Goal: Complete application form

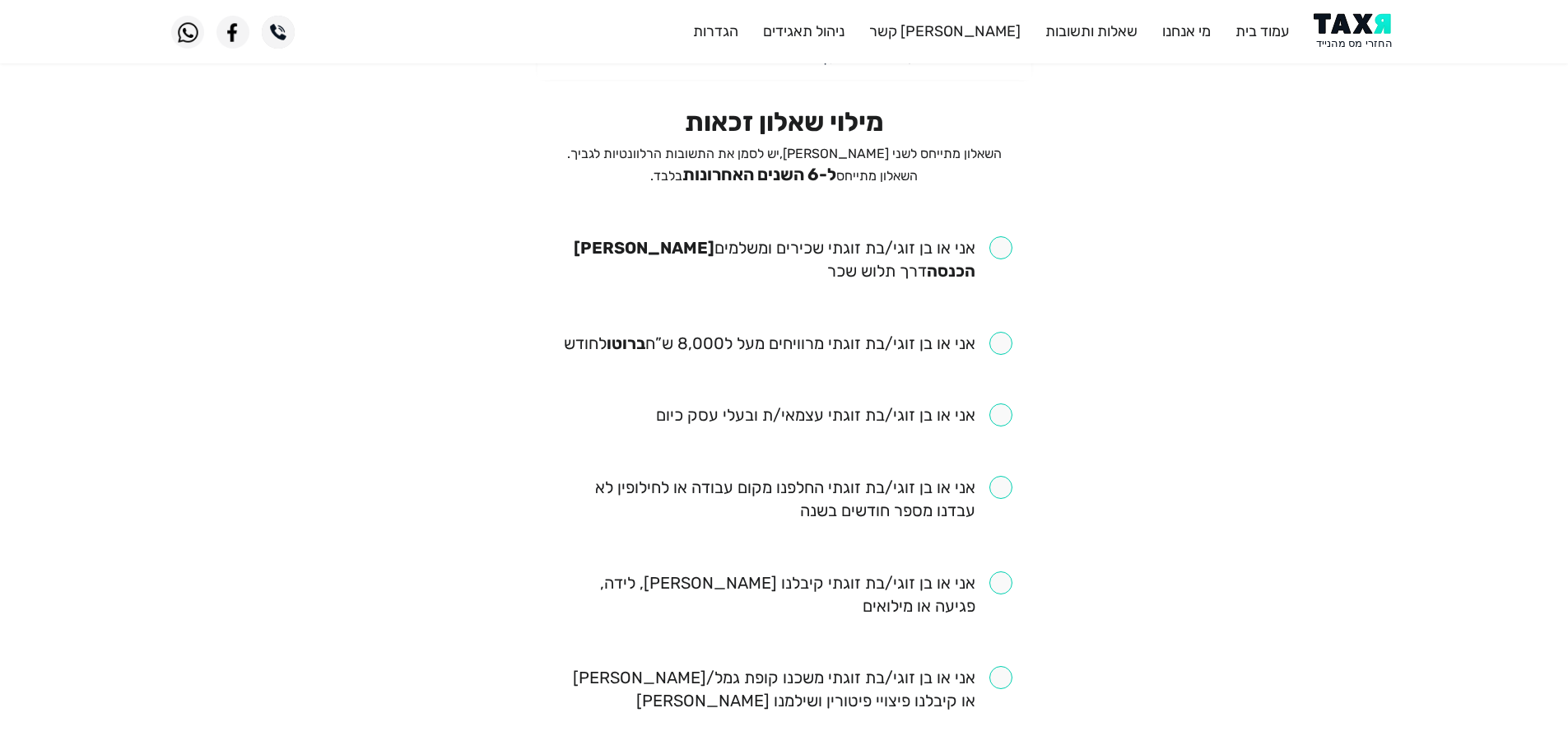
scroll to position [164, 0]
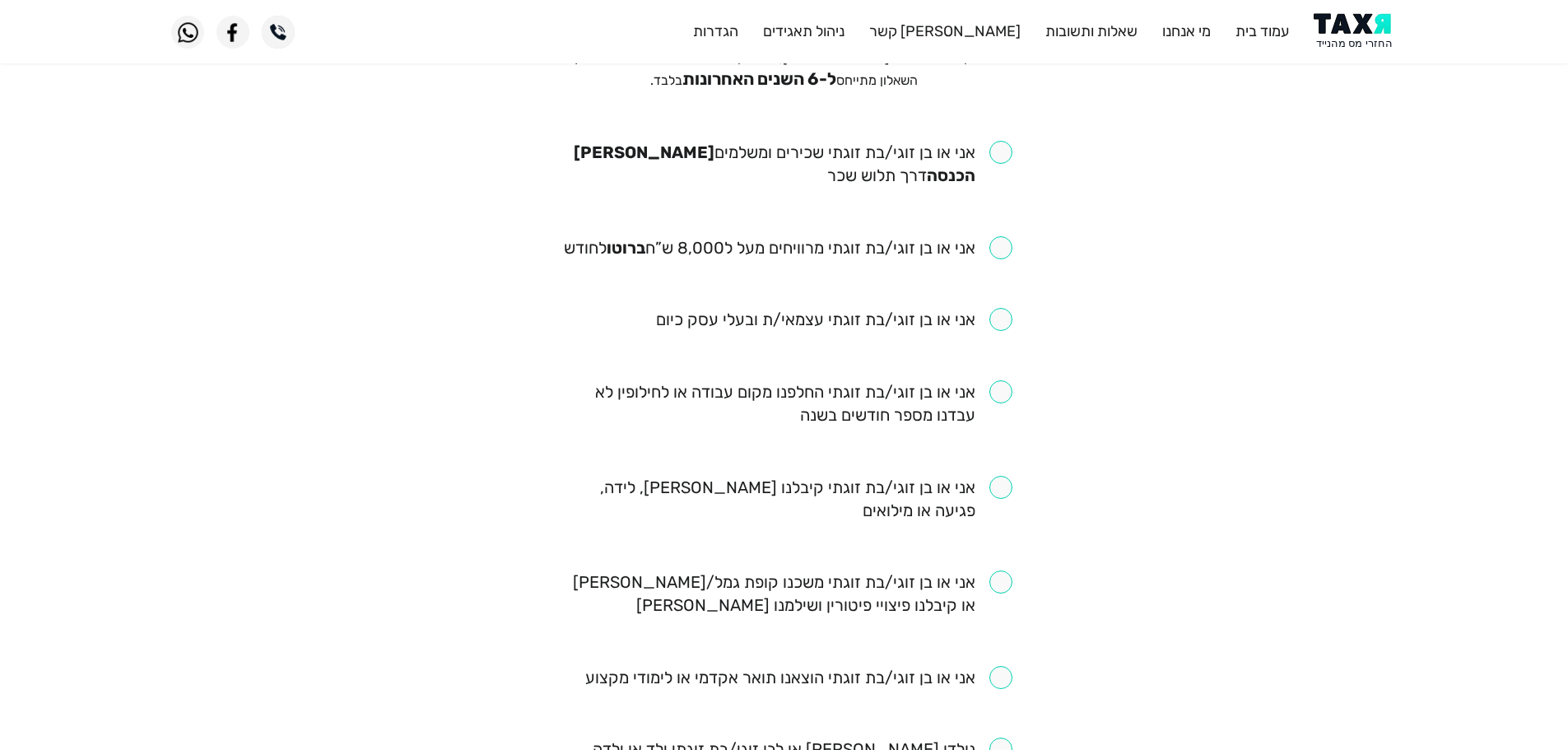
click at [998, 156] on input "checkbox" at bounding box center [784, 164] width 456 height 46
checkbox input "true"
click at [1000, 390] on input "checkbox" at bounding box center [784, 404] width 456 height 46
drag, startPoint x: 998, startPoint y: 398, endPoint x: 994, endPoint y: 266, distance: 132.1
click at [998, 397] on input "checkbox" at bounding box center [784, 404] width 456 height 46
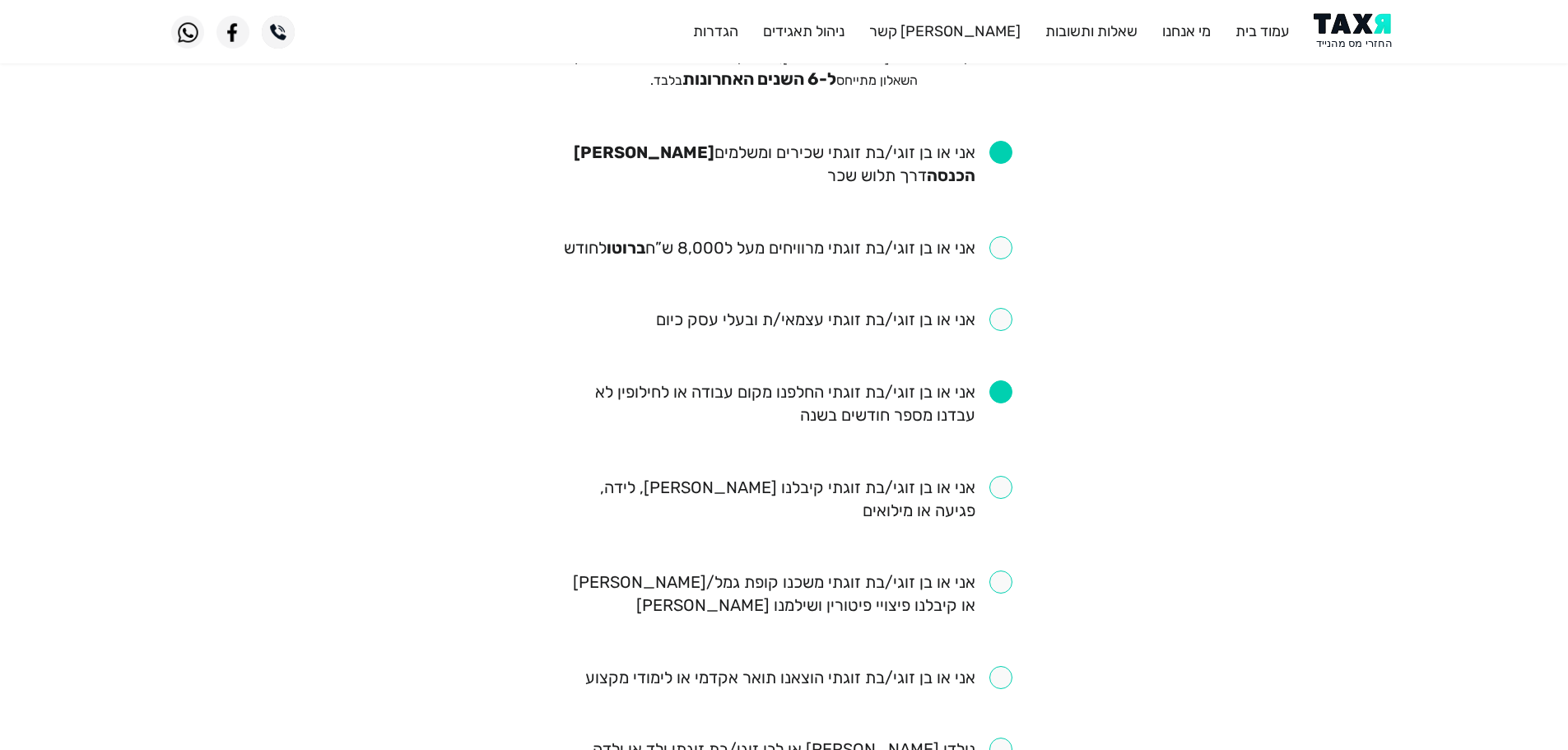
checkbox input "false"
click at [1005, 251] on input "checkbox" at bounding box center [788, 248] width 448 height 23
checkbox input "true"
click at [1000, 394] on input "checkbox" at bounding box center [784, 404] width 456 height 46
checkbox input "true"
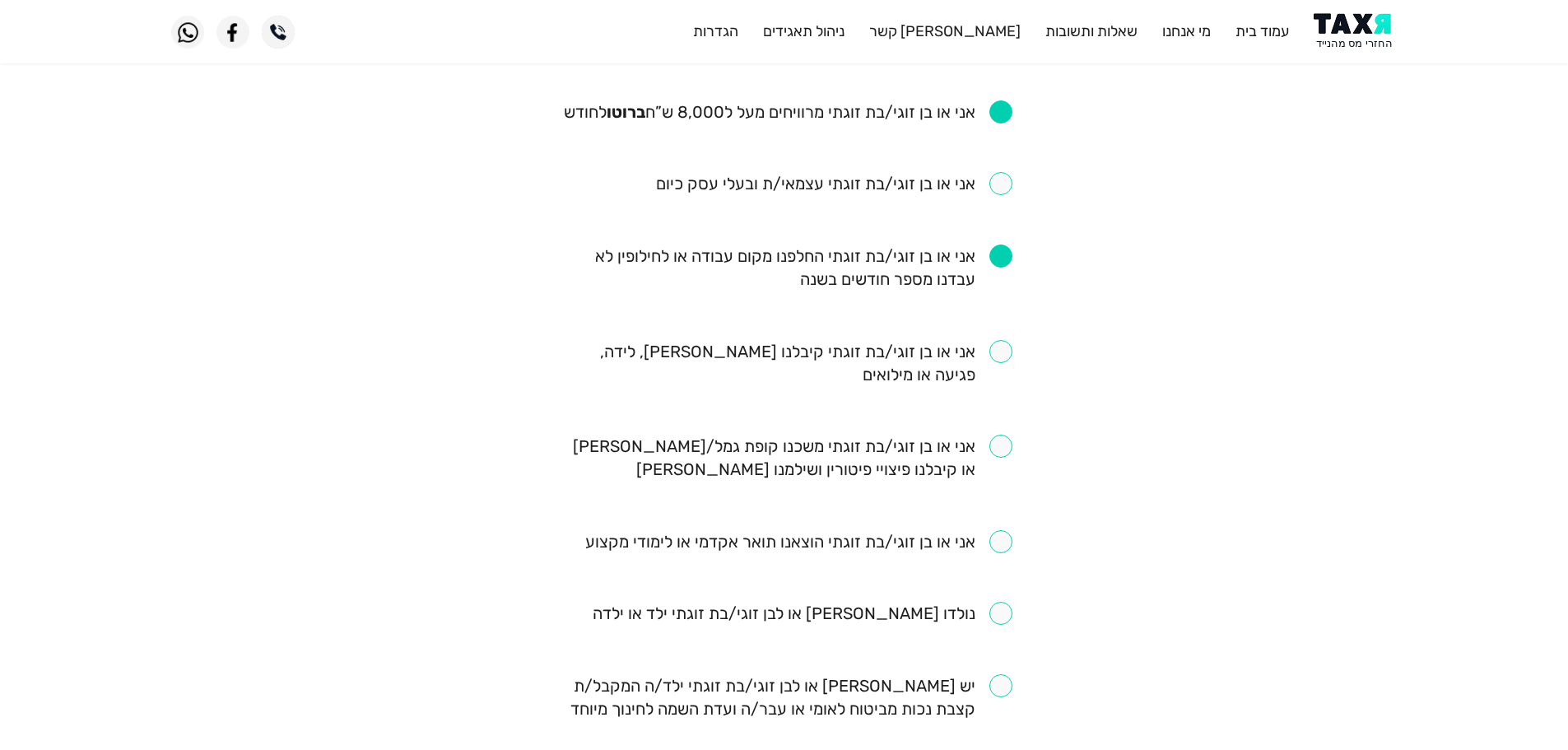
scroll to position [330, 0]
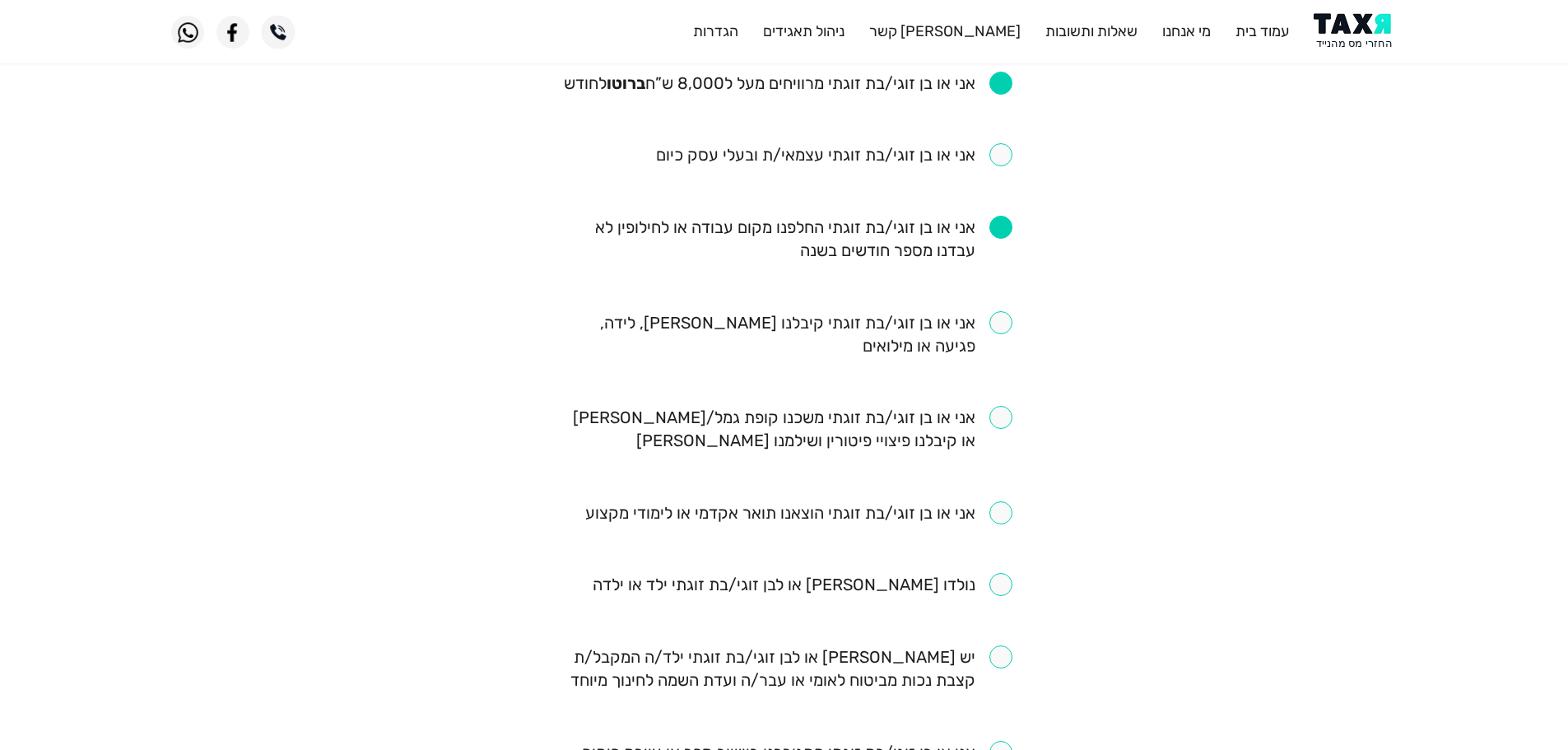
click at [1003, 332] on input "checkbox" at bounding box center [784, 334] width 456 height 46
checkbox input "true"
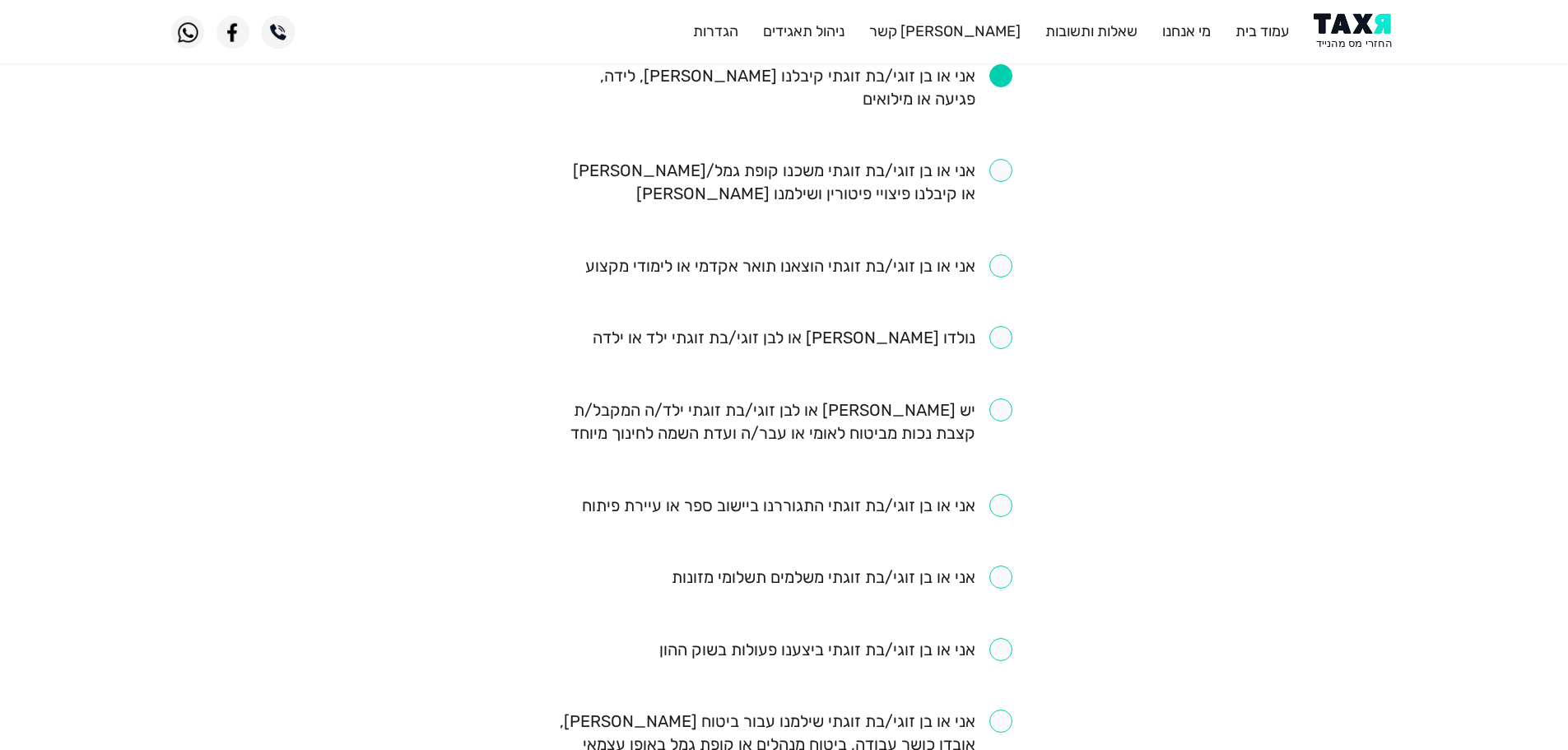
scroll to position [659, 0]
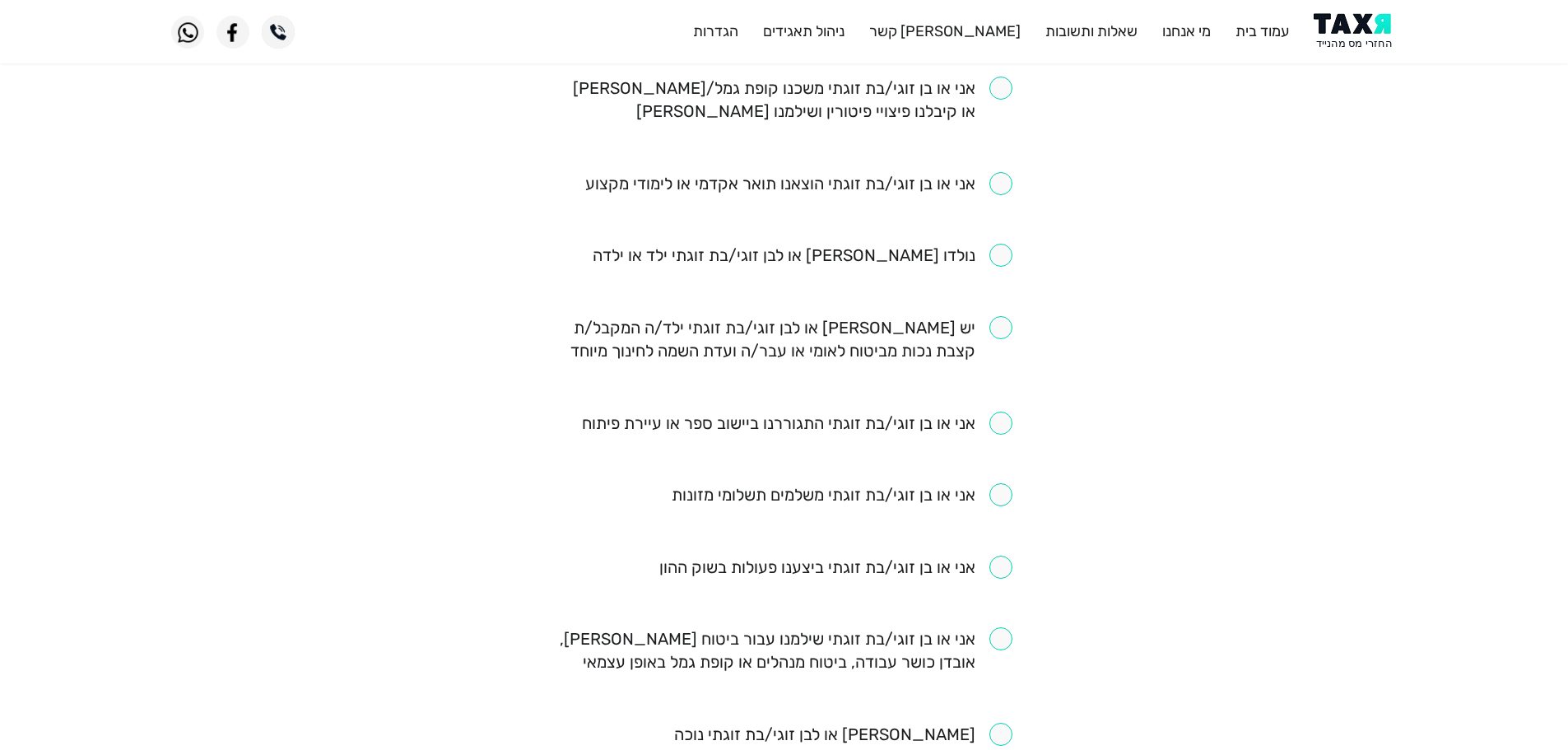
click at [1007, 188] on input "checkbox" at bounding box center [799, 184] width 427 height 23
checkbox input "true"
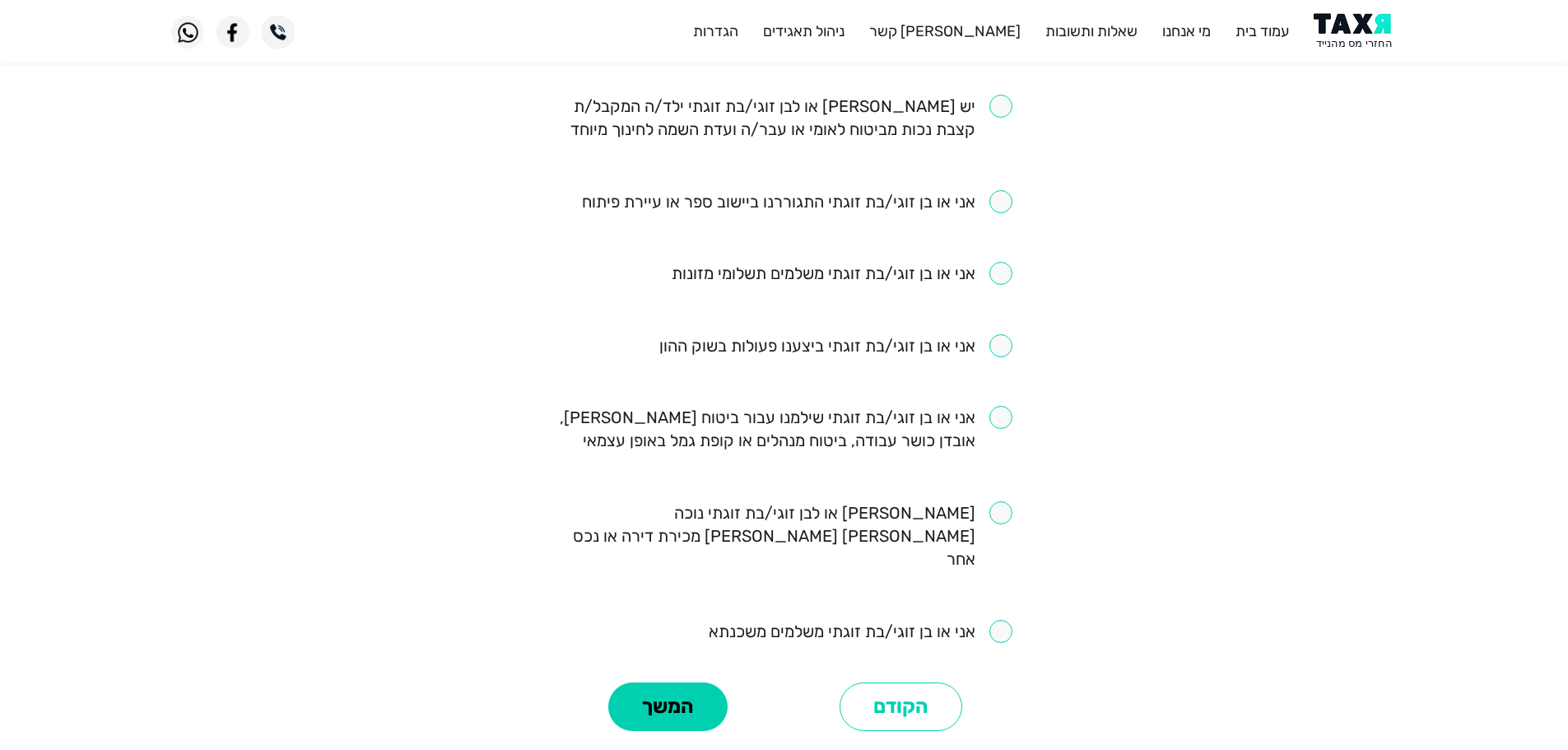
scroll to position [906, 0]
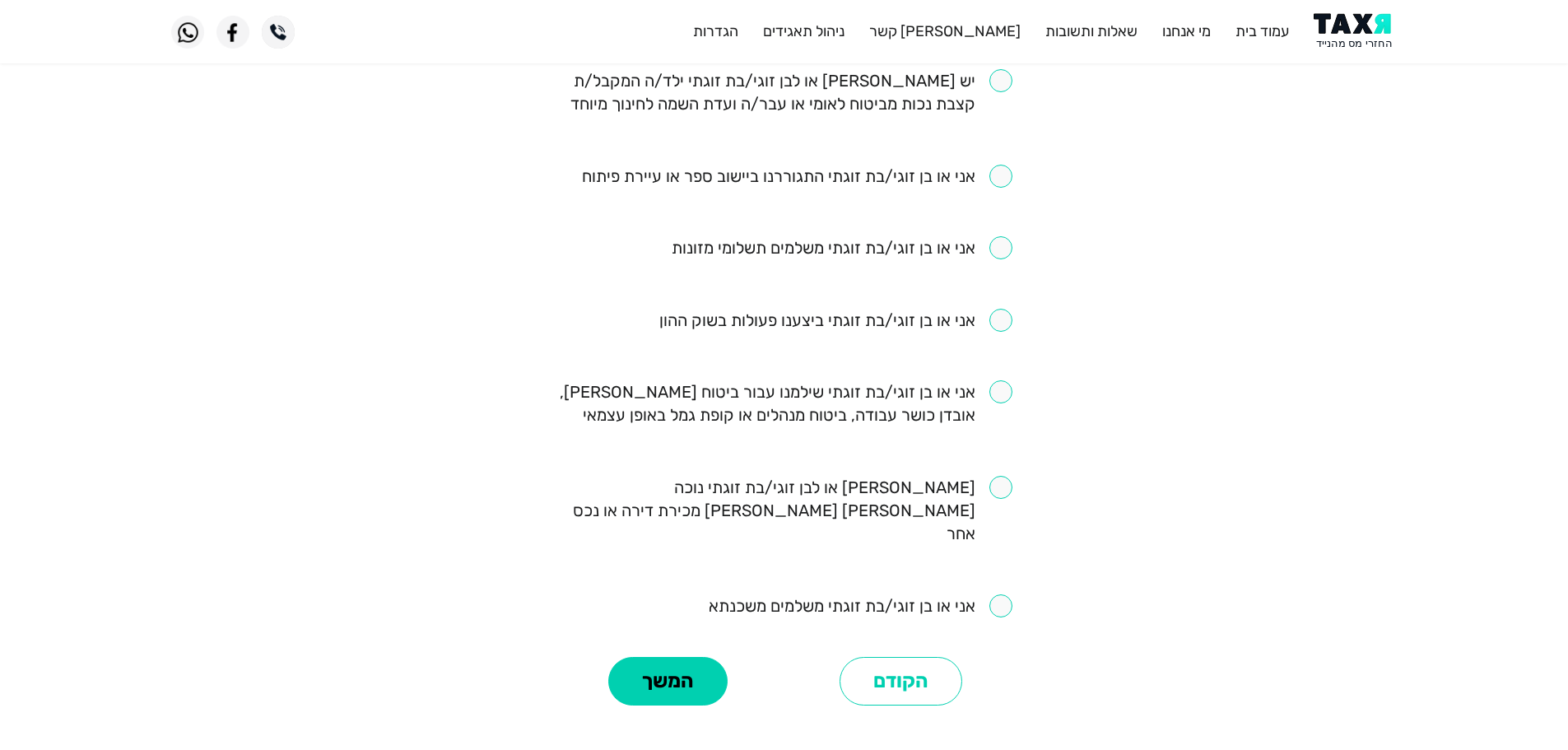
click at [1002, 185] on input "checkbox" at bounding box center [797, 176] width 431 height 23
checkbox input "true"
click at [1000, 397] on input "checkbox" at bounding box center [784, 404] width 456 height 46
checkbox input "true"
click at [674, 663] on button "המשך" at bounding box center [668, 681] width 120 height 49
